Goal: Task Accomplishment & Management: Manage account settings

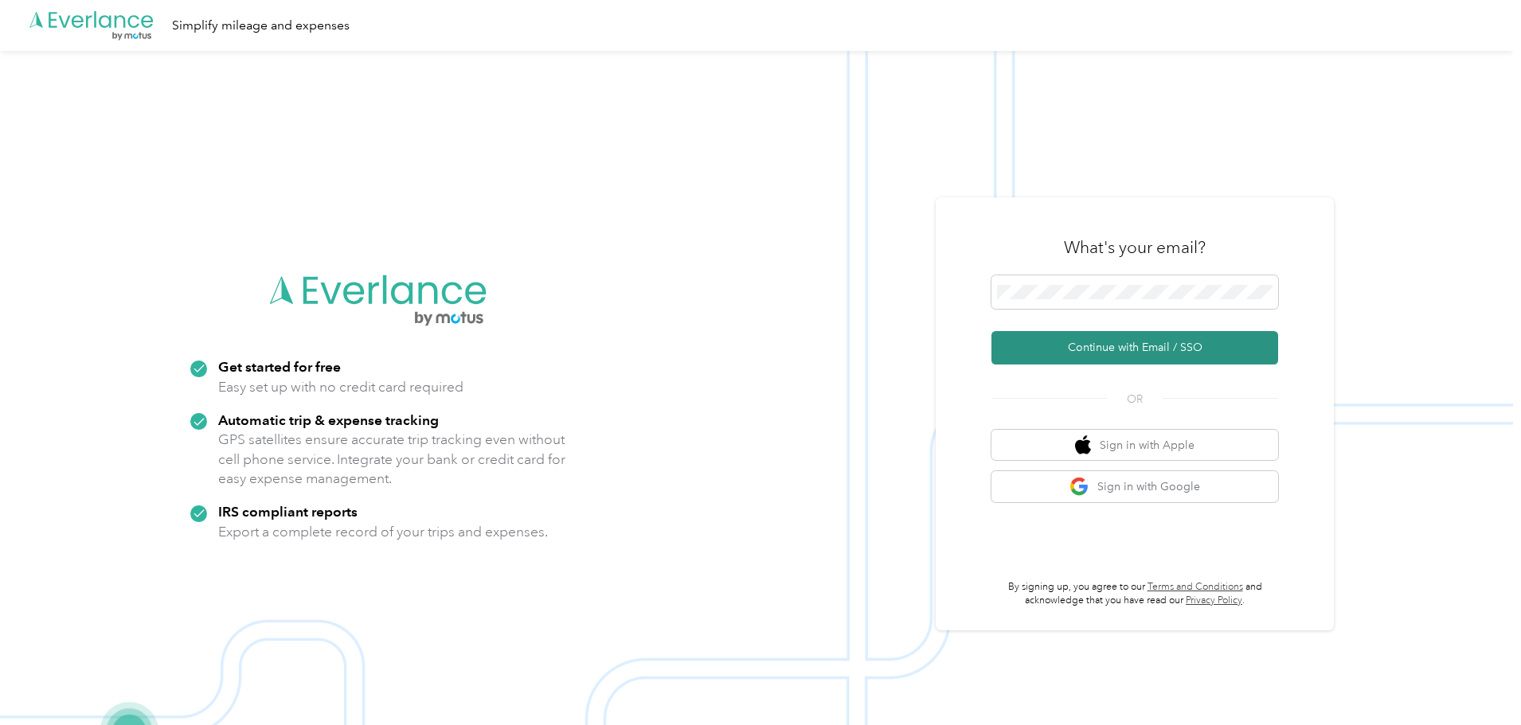
click at [1090, 361] on button "Continue with Email / SSO" at bounding box center [1134, 347] width 287 height 33
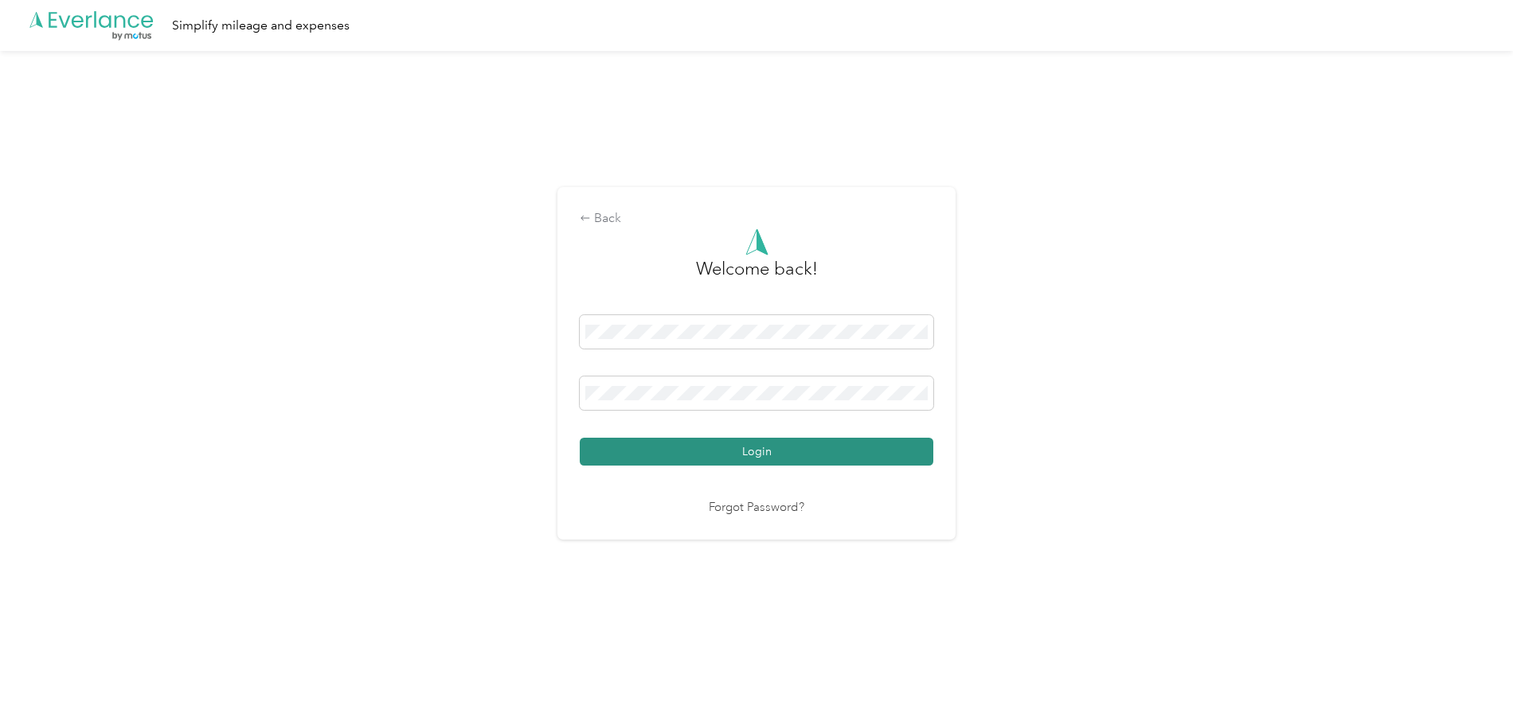
click at [688, 449] on button "Login" at bounding box center [756, 452] width 353 height 28
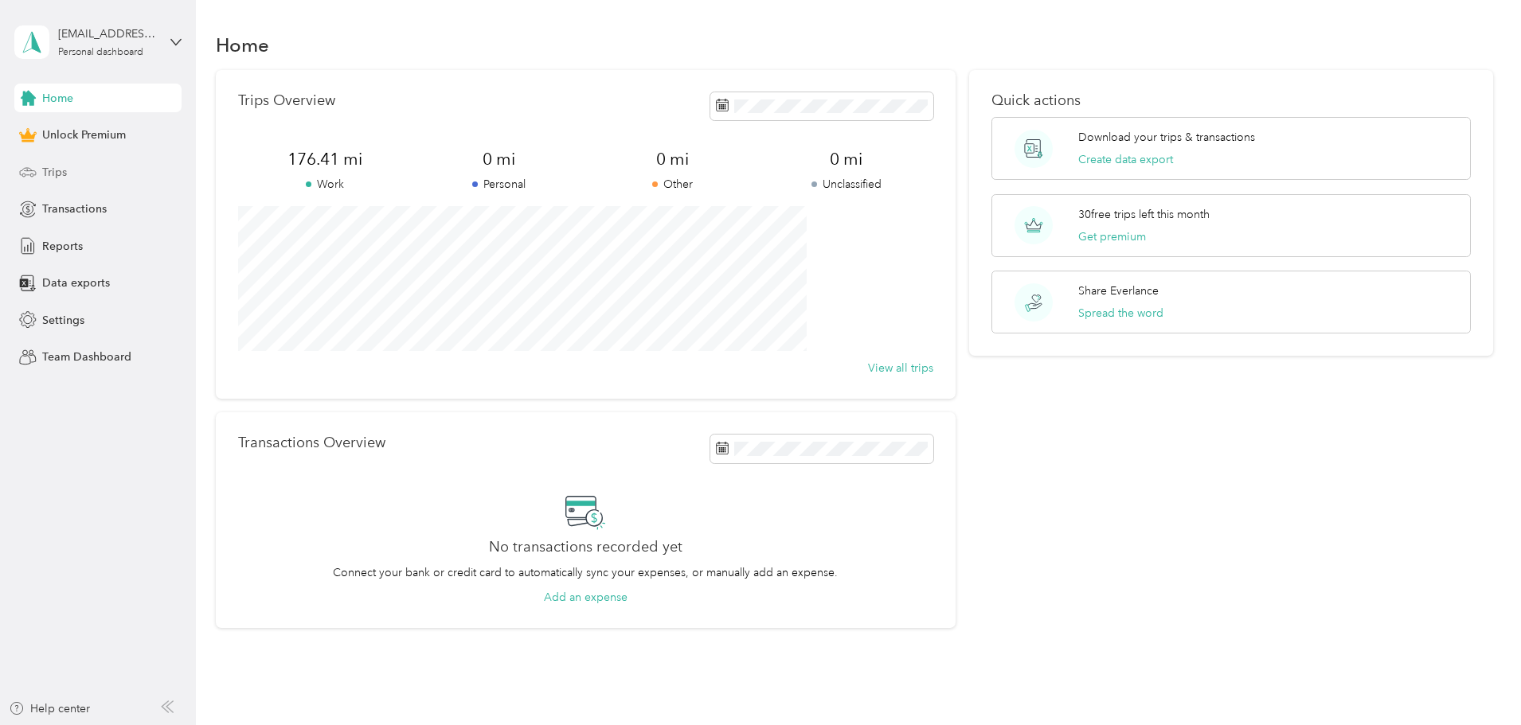
click at [75, 174] on div "Trips" at bounding box center [97, 172] width 167 height 29
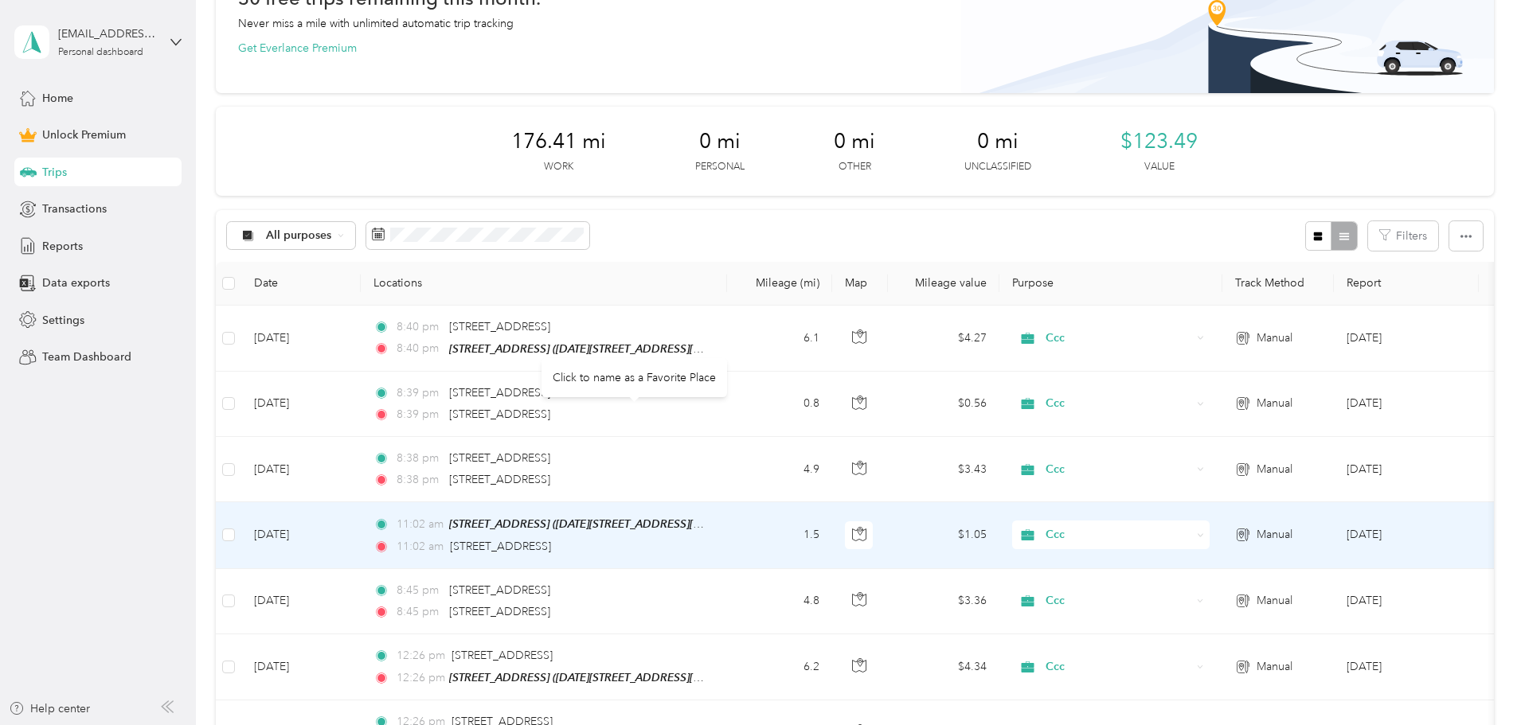
scroll to position [239, 0]
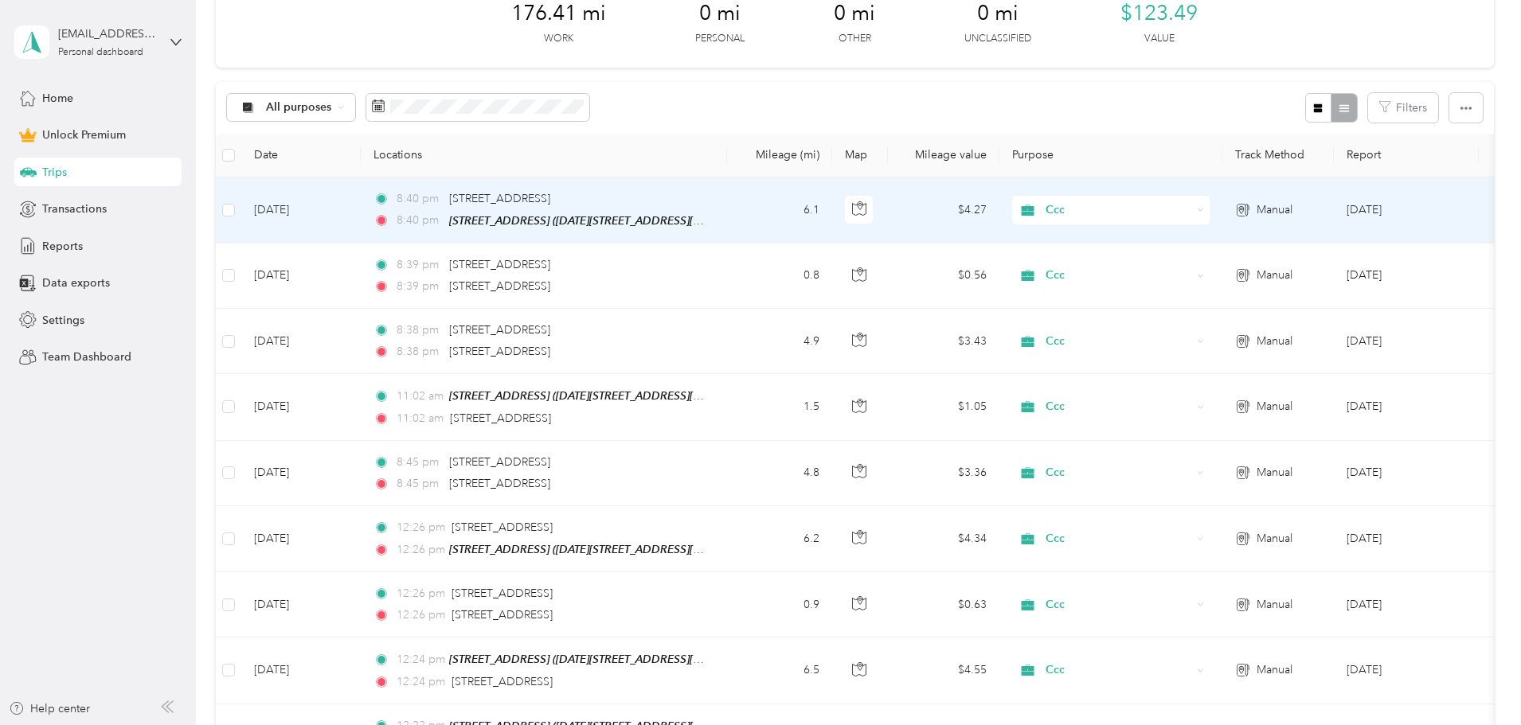
click at [361, 220] on td "[DATE]" at bounding box center [300, 211] width 119 height 66
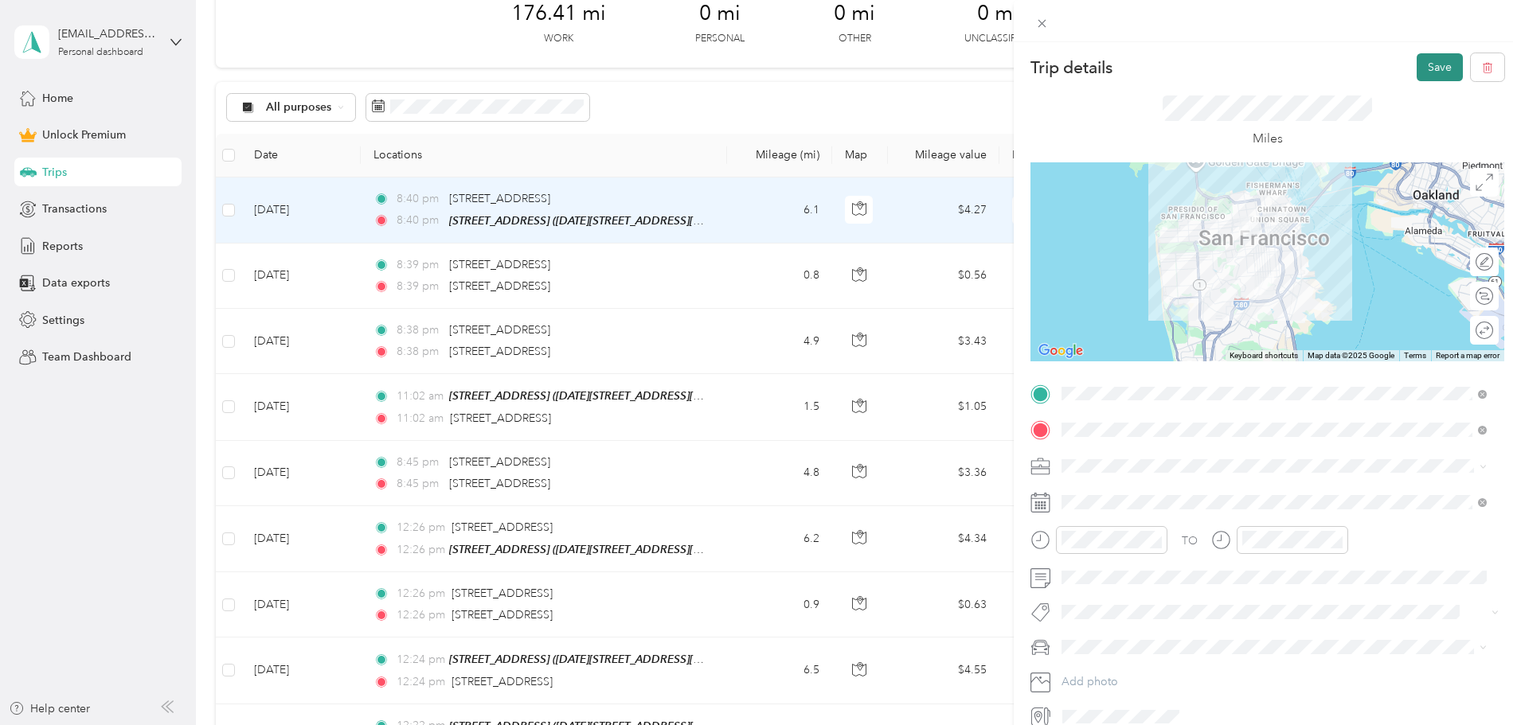
click at [1426, 62] on button "Save" at bounding box center [1439, 67] width 46 height 28
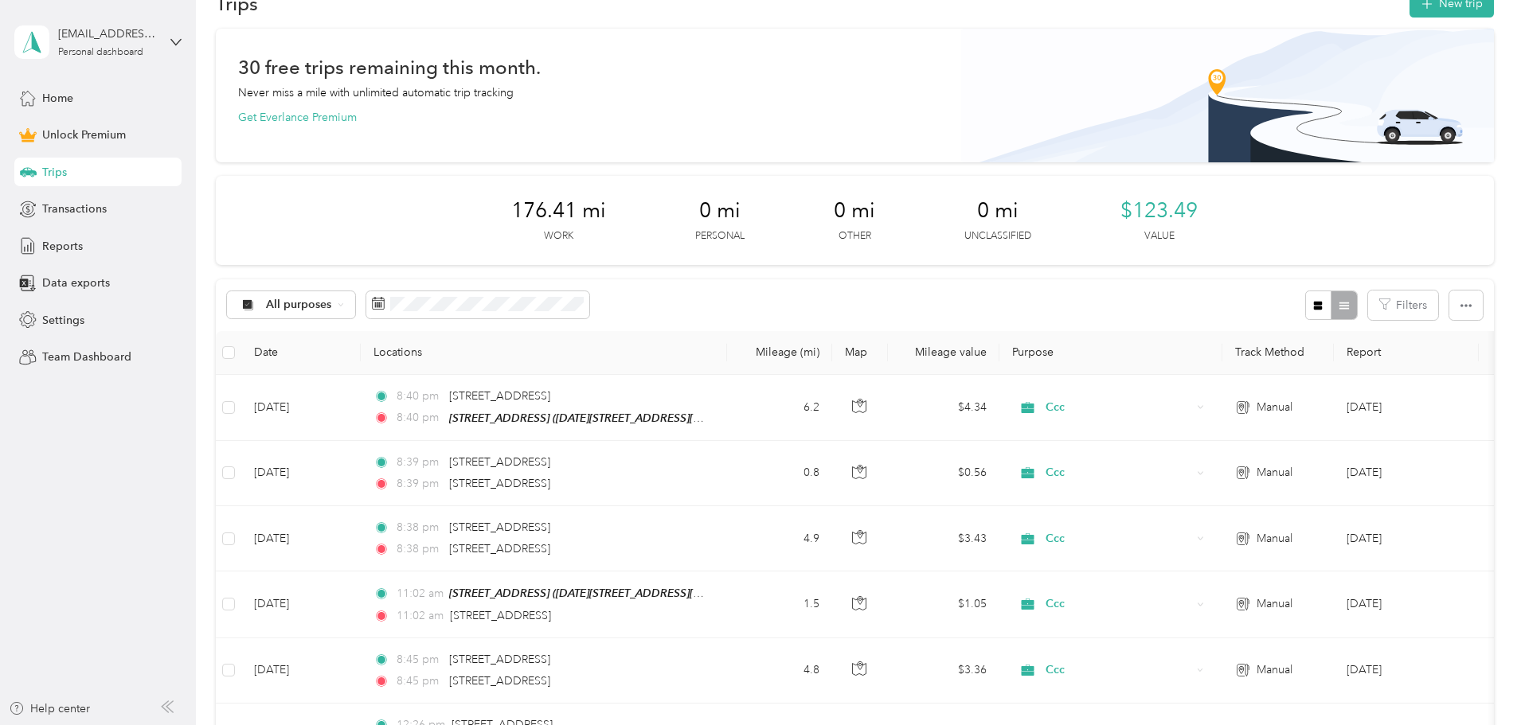
scroll to position [80, 0]
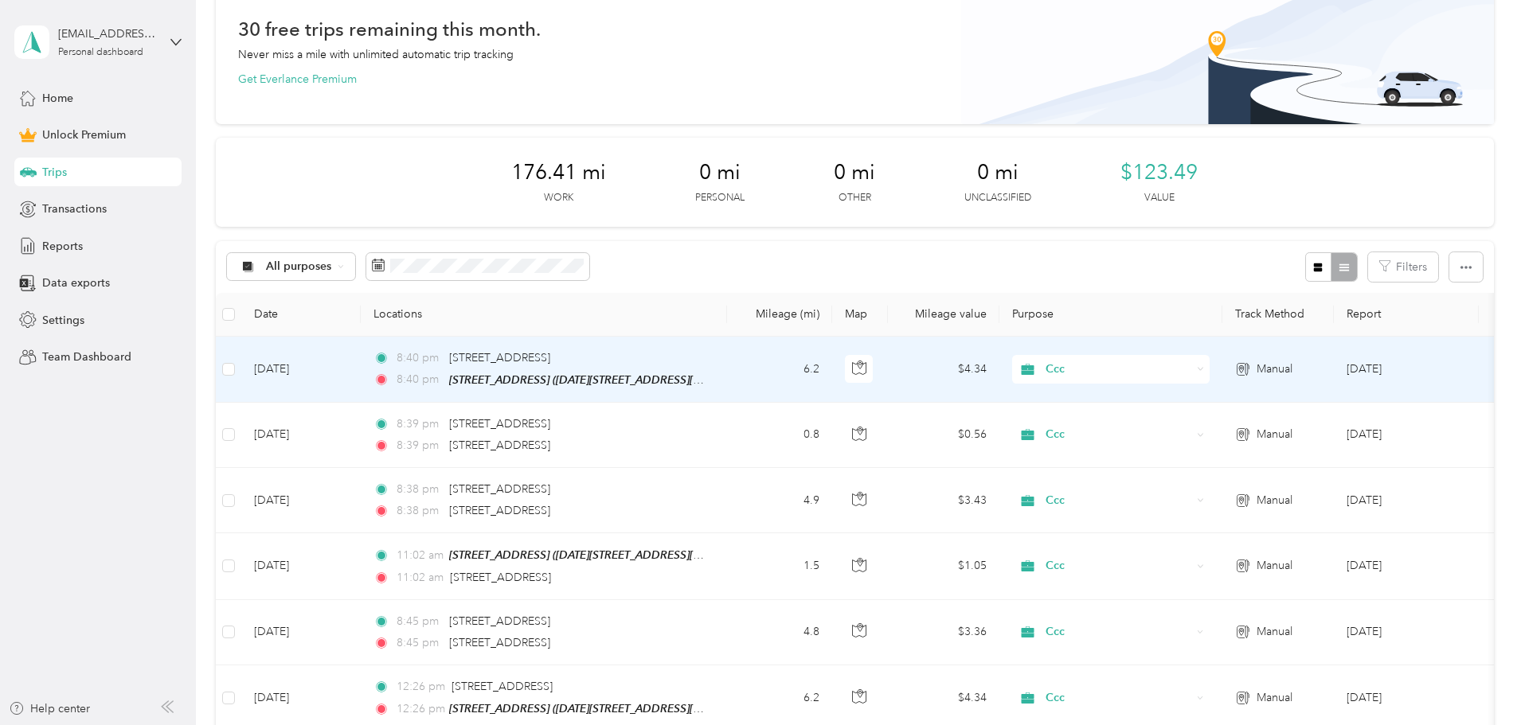
click at [832, 376] on td "6.2" at bounding box center [779, 370] width 105 height 66
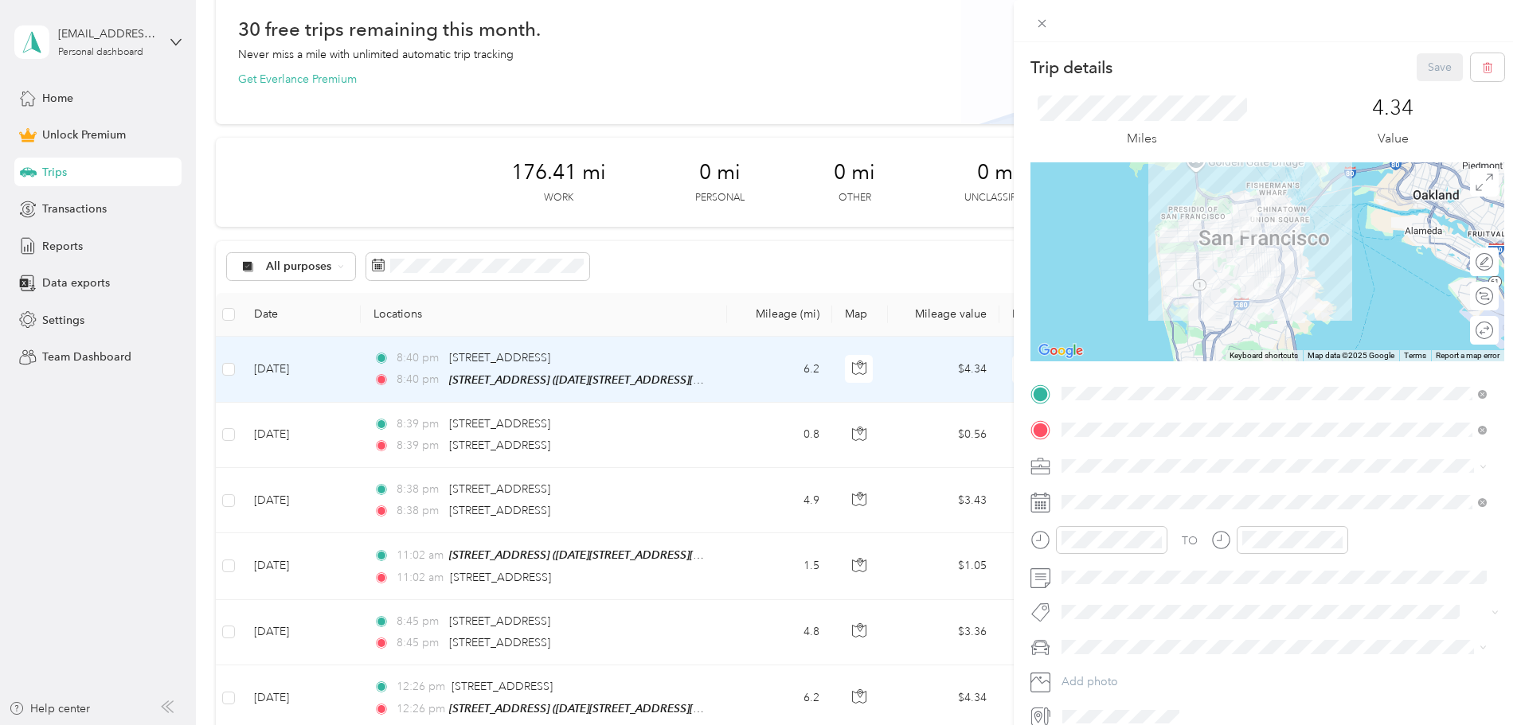
click at [769, 249] on div "Trip details Save This trip cannot be edited because it is either under review,…" at bounding box center [760, 362] width 1521 height 725
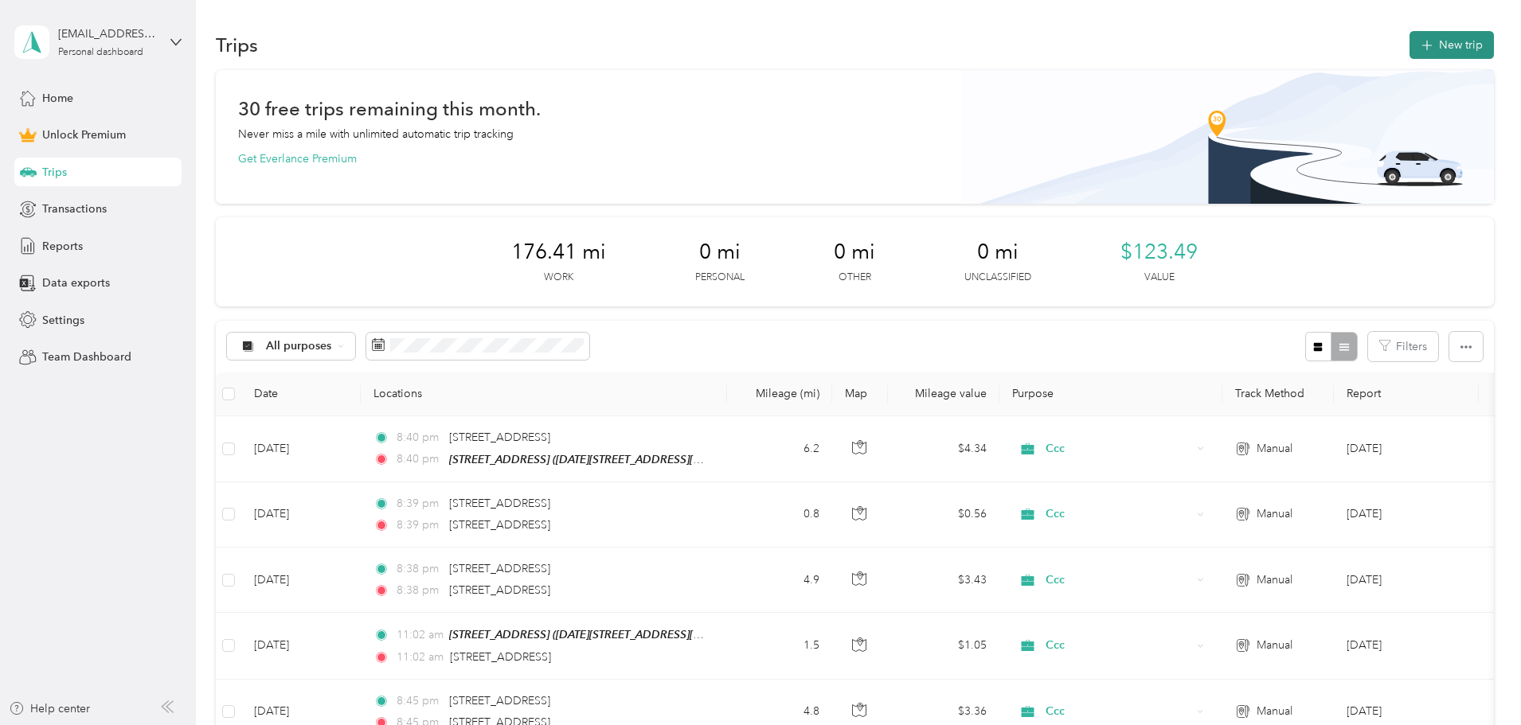
click at [1409, 46] on button "New trip" at bounding box center [1451, 45] width 84 height 28
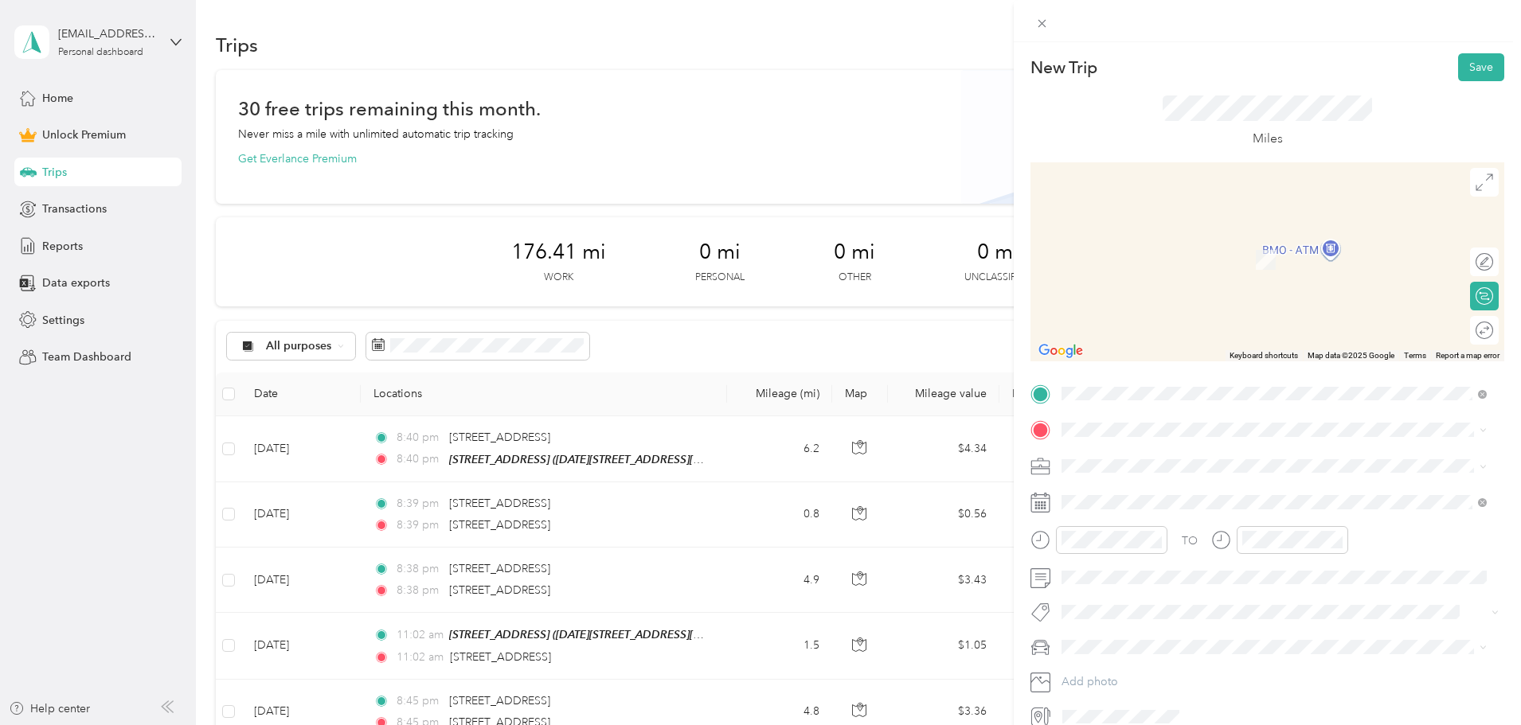
click at [1134, 493] on span "[STREET_ADDRESS][US_STATE]" at bounding box center [1170, 485] width 159 height 14
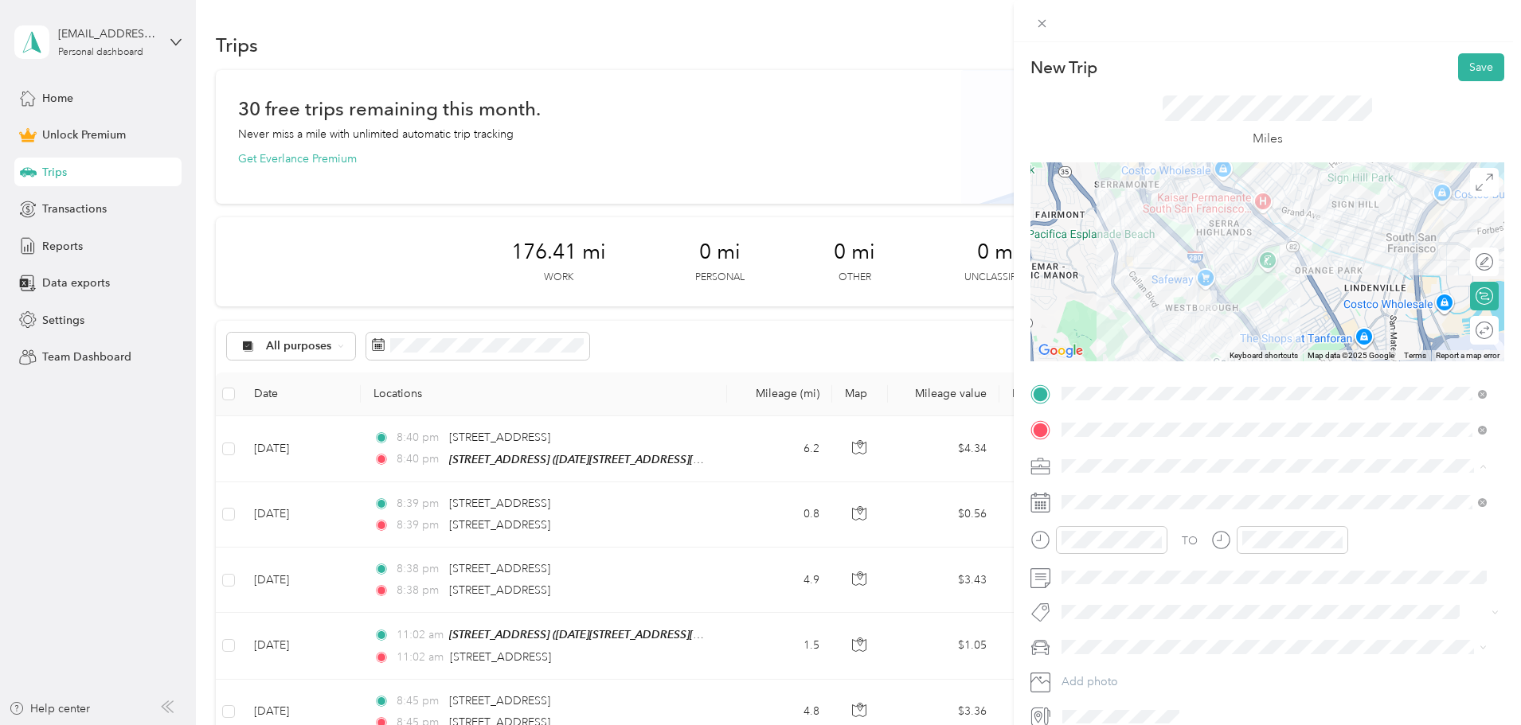
click at [1092, 547] on div "Ccc" at bounding box center [1274, 549] width 414 height 17
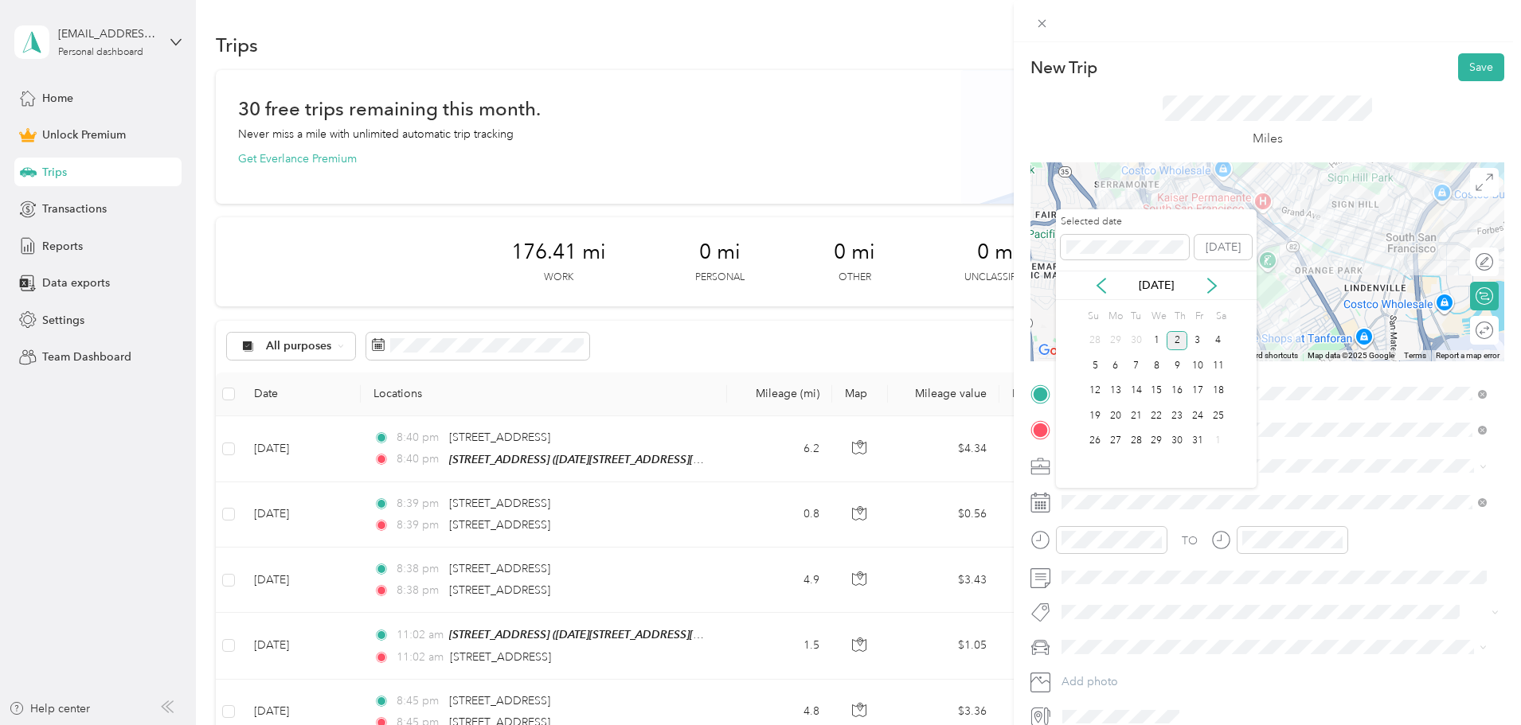
click at [1177, 338] on div "2" at bounding box center [1176, 341] width 21 height 20
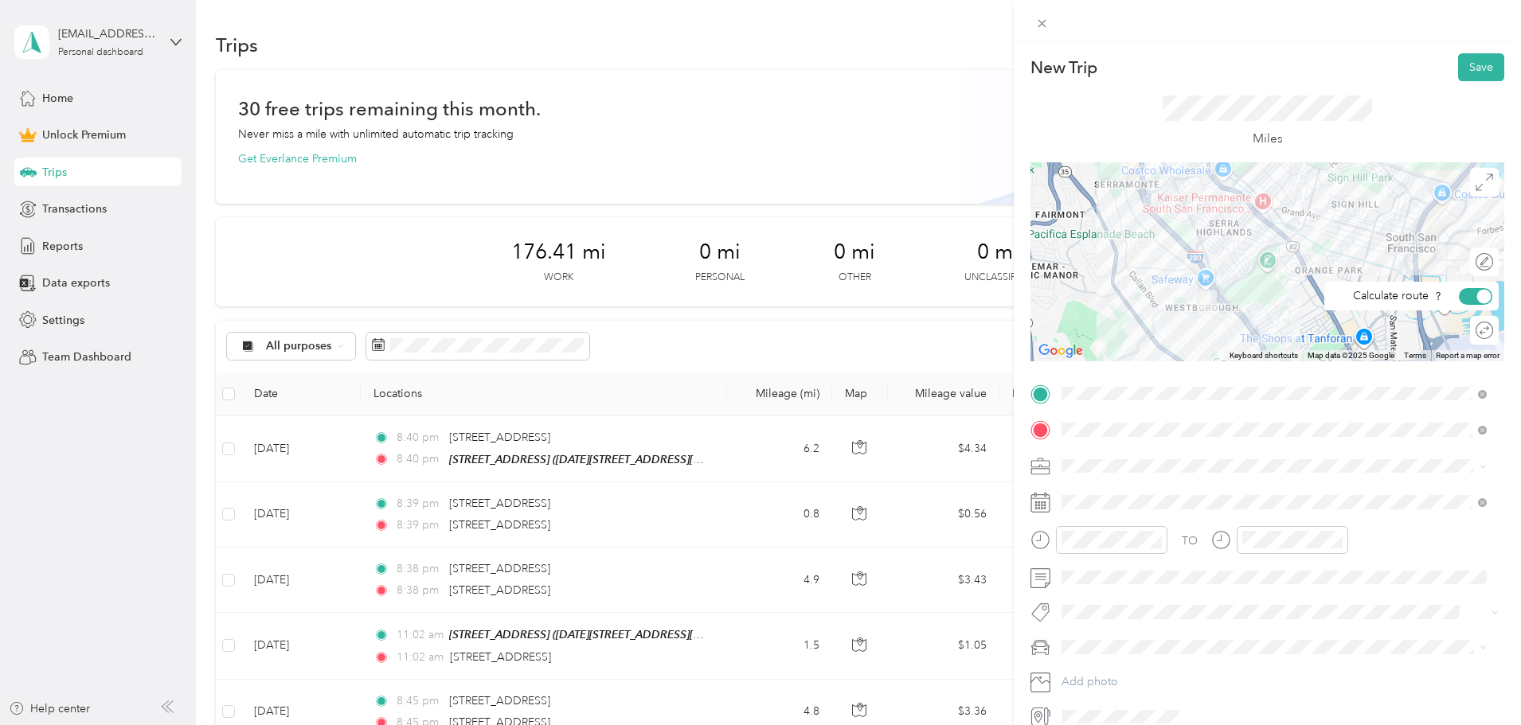
click at [1474, 336] on div "Round trip" at bounding box center [1484, 330] width 29 height 29
click at [1470, 331] on div at bounding box center [1475, 330] width 33 height 17
click at [1478, 297] on div at bounding box center [1485, 296] width 14 height 14
click at [1459, 61] on button "Save" at bounding box center [1481, 67] width 46 height 28
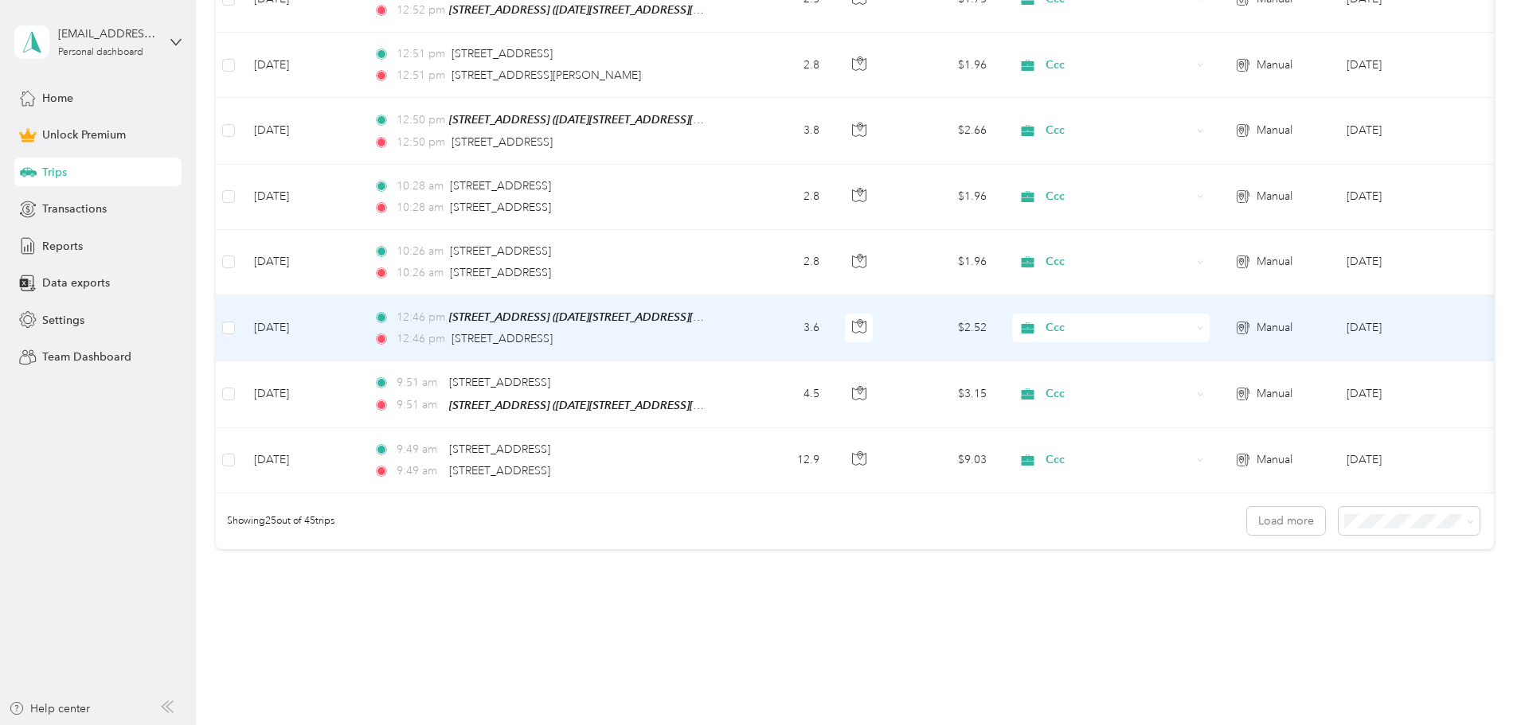
scroll to position [1592, 0]
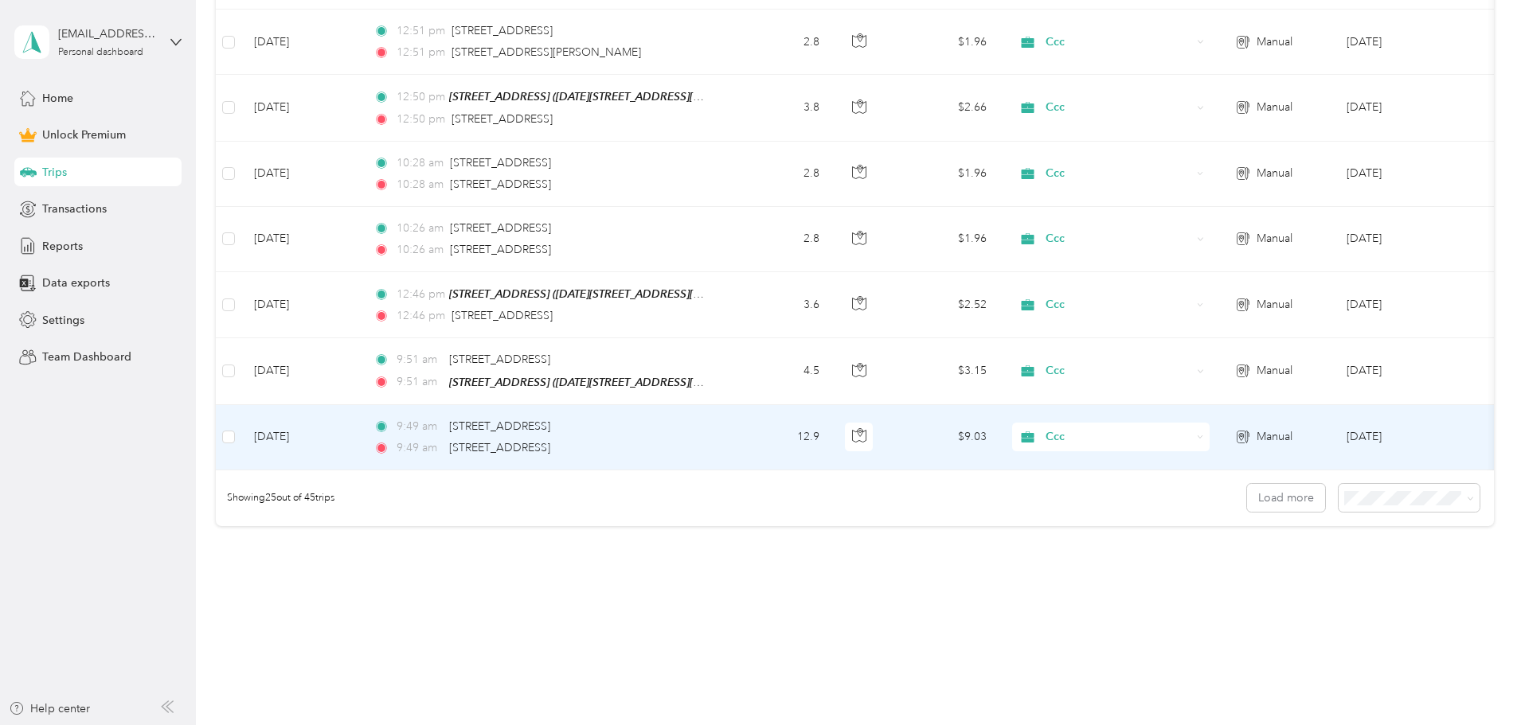
click at [708, 441] on div "9:49 am [STREET_ADDRESS]" at bounding box center [540, 448] width 334 height 18
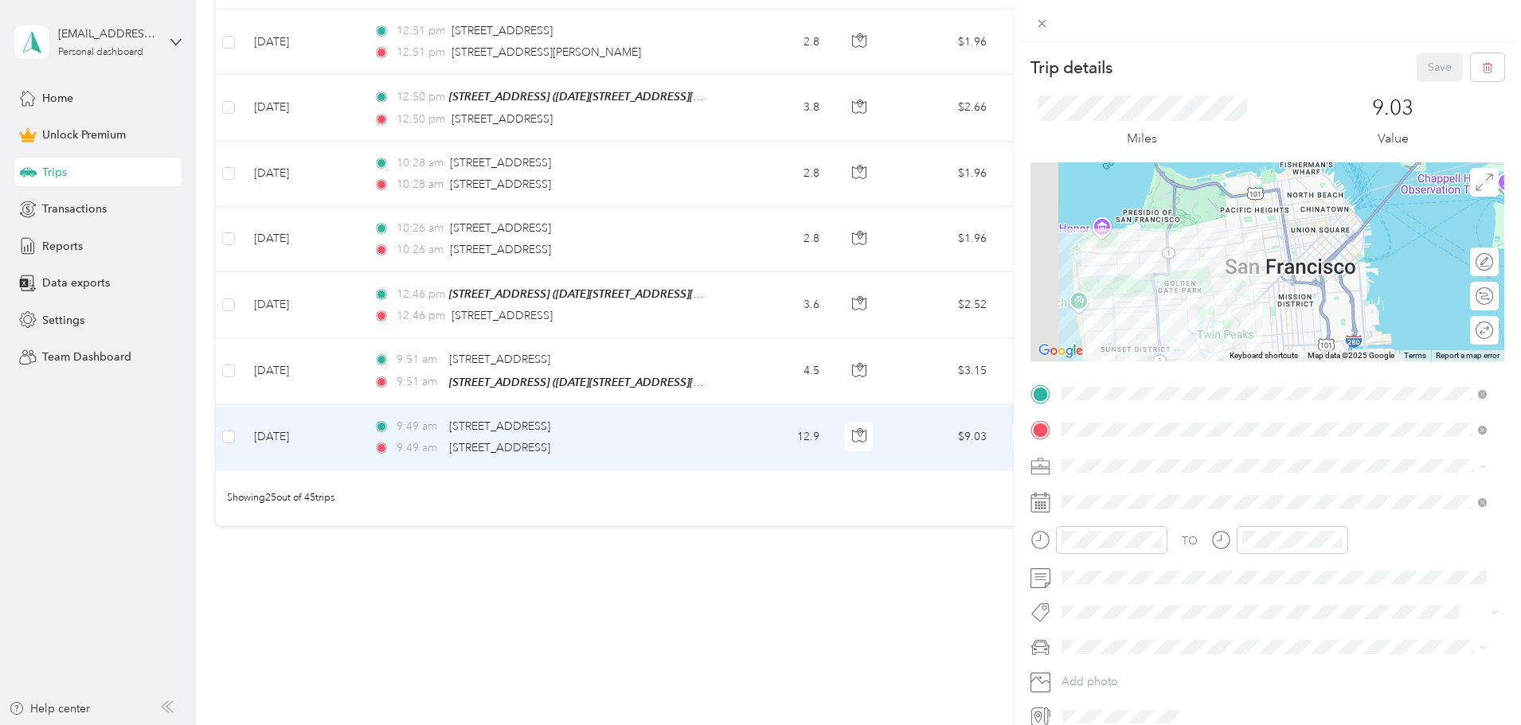
drag, startPoint x: 1212, startPoint y: 244, endPoint x: 1322, endPoint y: 321, distance: 134.3
click at [1340, 322] on div at bounding box center [1267, 261] width 474 height 199
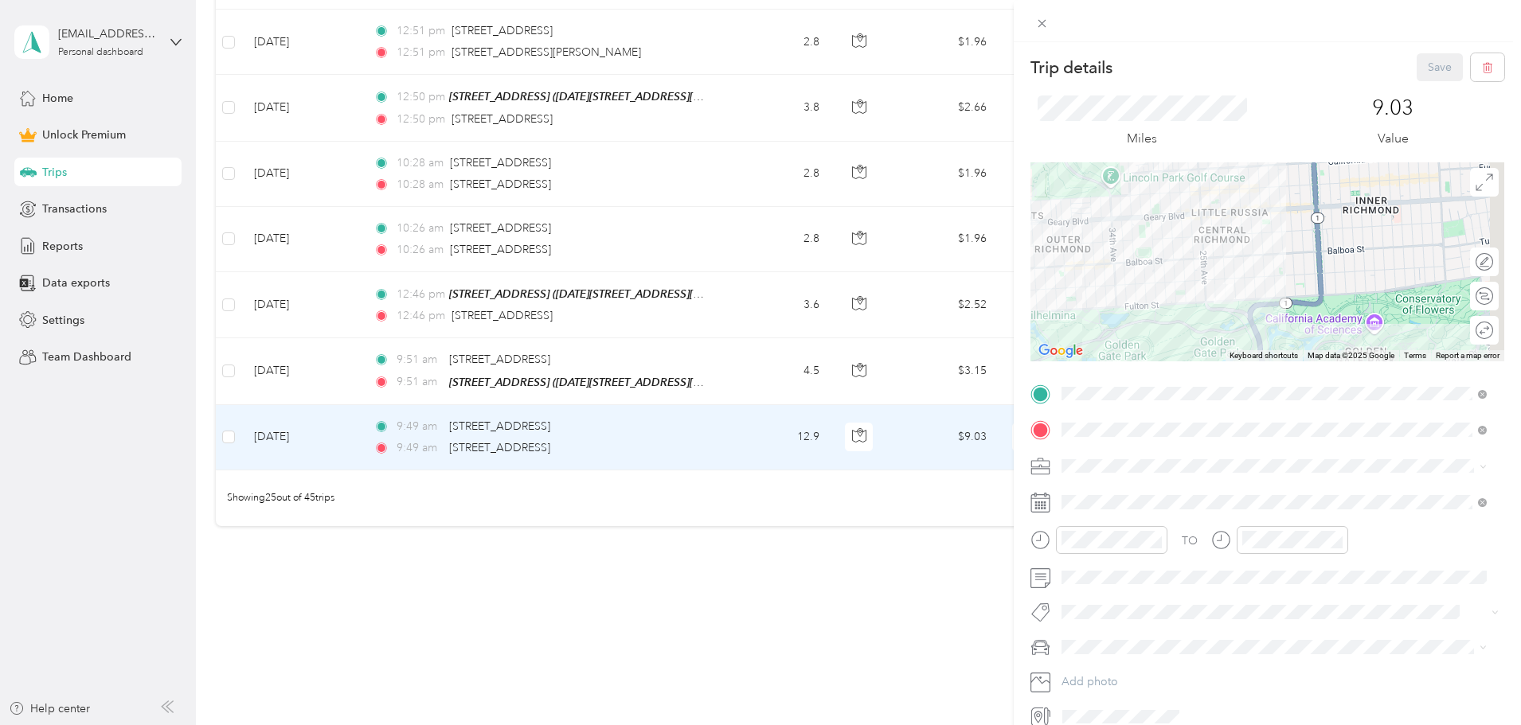
drag, startPoint x: 1246, startPoint y: 305, endPoint x: 1202, endPoint y: 271, distance: 55.1
click at [1204, 275] on div at bounding box center [1267, 261] width 474 height 199
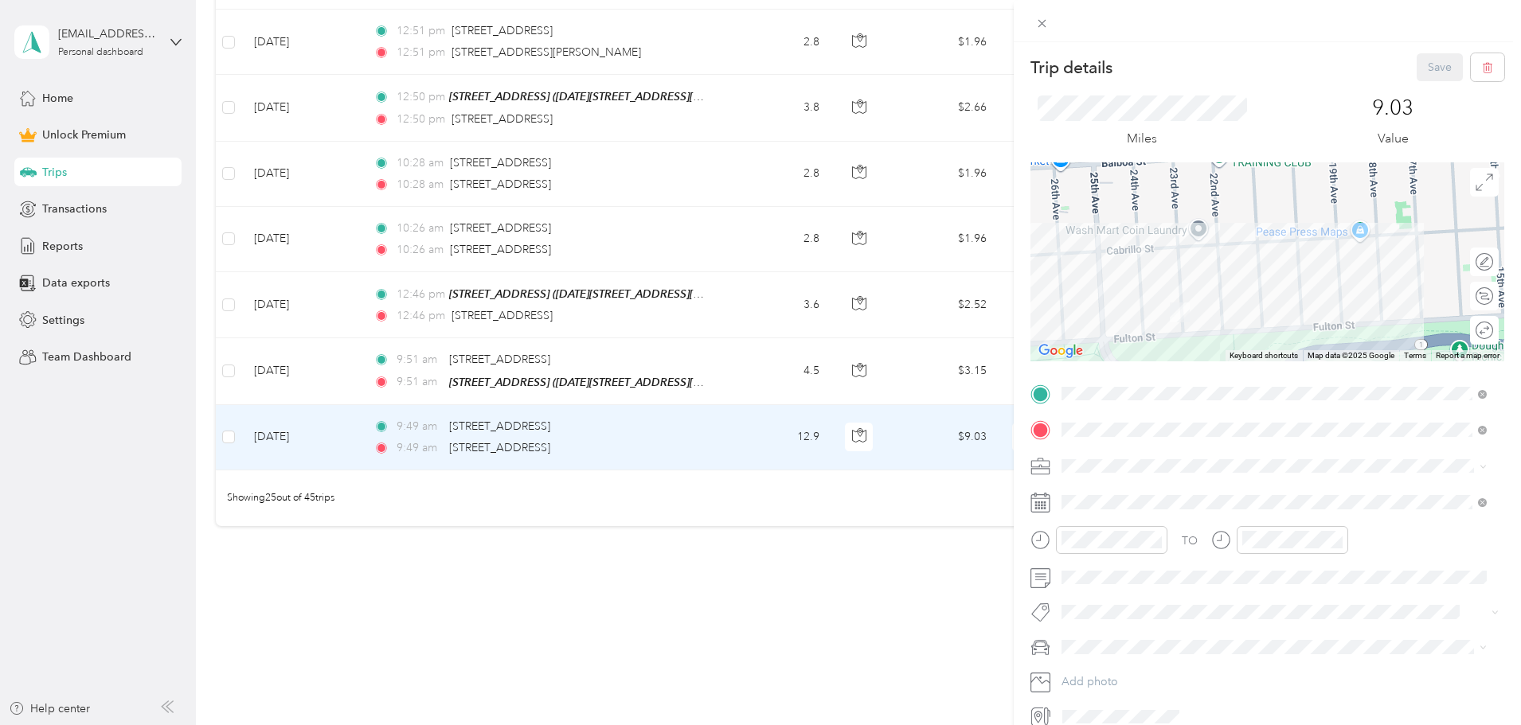
click at [453, 684] on div "Trip details Save This trip cannot be edited because it is either under review,…" at bounding box center [760, 362] width 1521 height 725
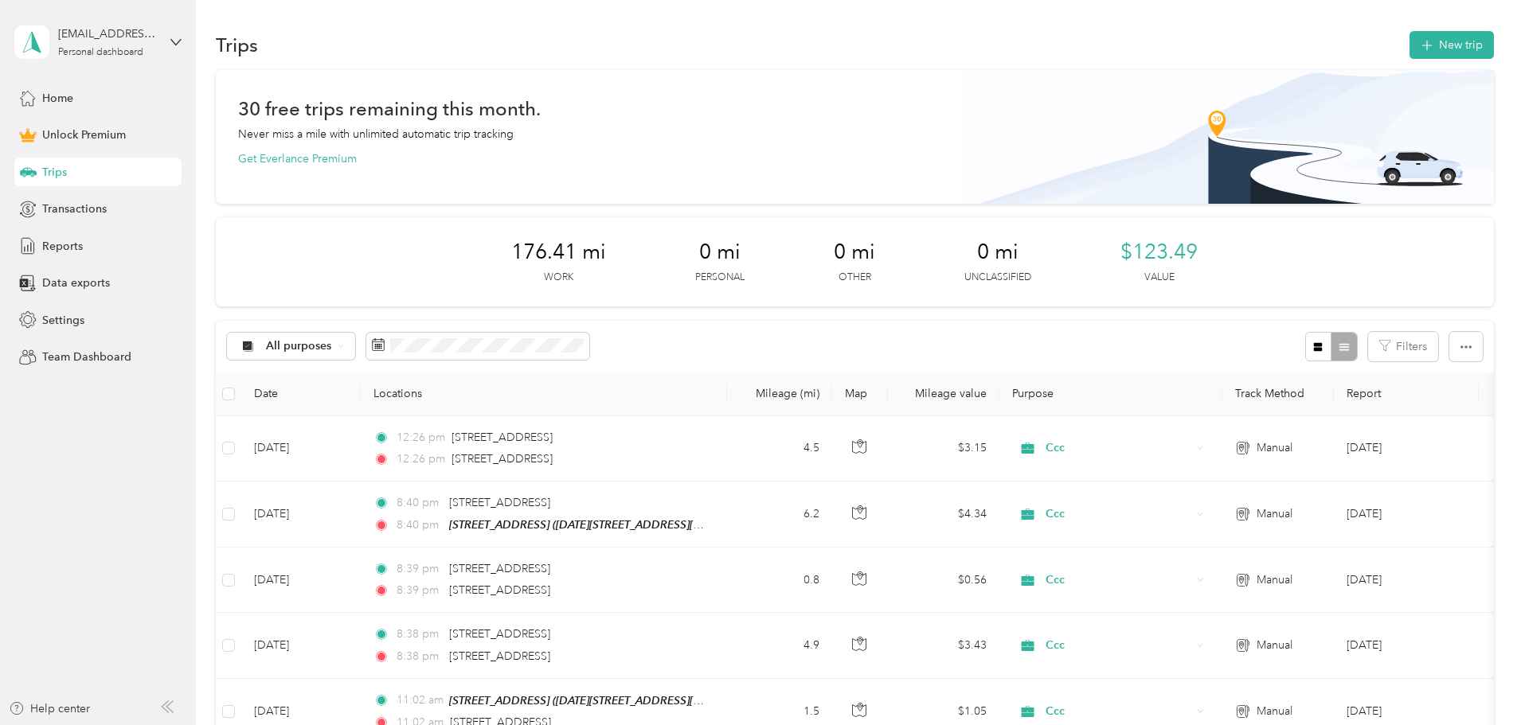
drag, startPoint x: 445, startPoint y: 154, endPoint x: 416, endPoint y: 185, distance: 42.2
